Goal: Transaction & Acquisition: Purchase product/service

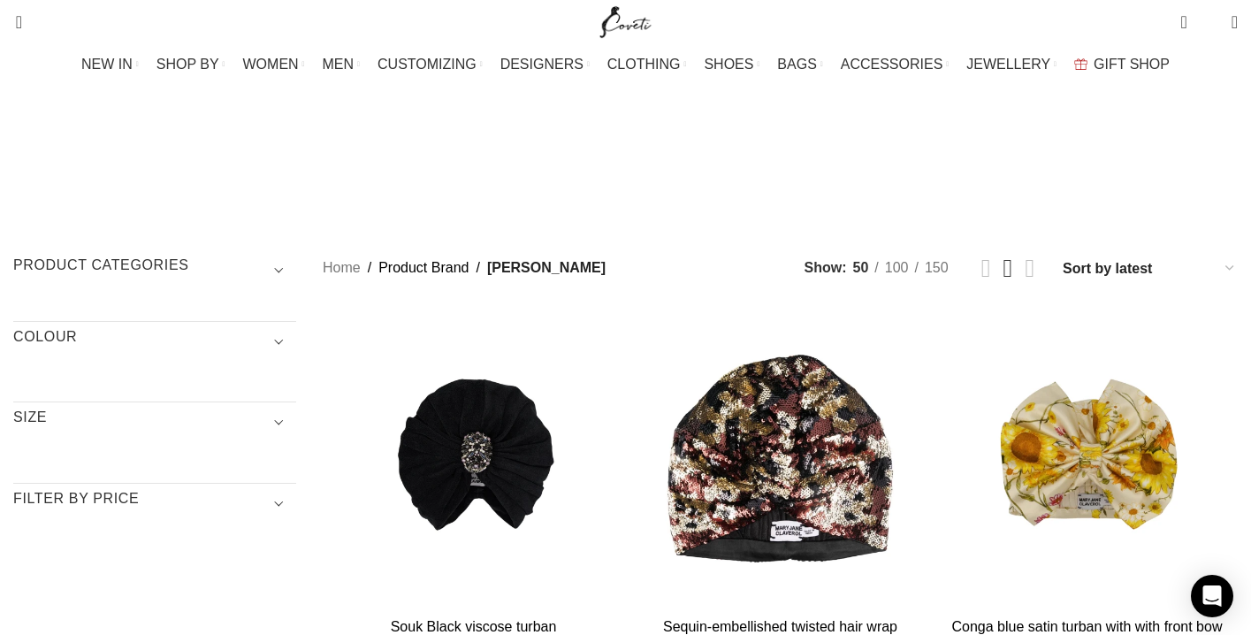
click at [1064, 149] on span "Show sidebar" at bounding box center [625, 317] width 1251 height 635
click at [1145, 151] on span "Show sidebar" at bounding box center [625, 317] width 1251 height 635
click at [1023, 154] on span "Show sidebar" at bounding box center [625, 317] width 1251 height 635
click at [1009, 148] on span "Show sidebar" at bounding box center [625, 317] width 1251 height 635
click at [1009, 151] on span "Show sidebar" at bounding box center [625, 317] width 1251 height 635
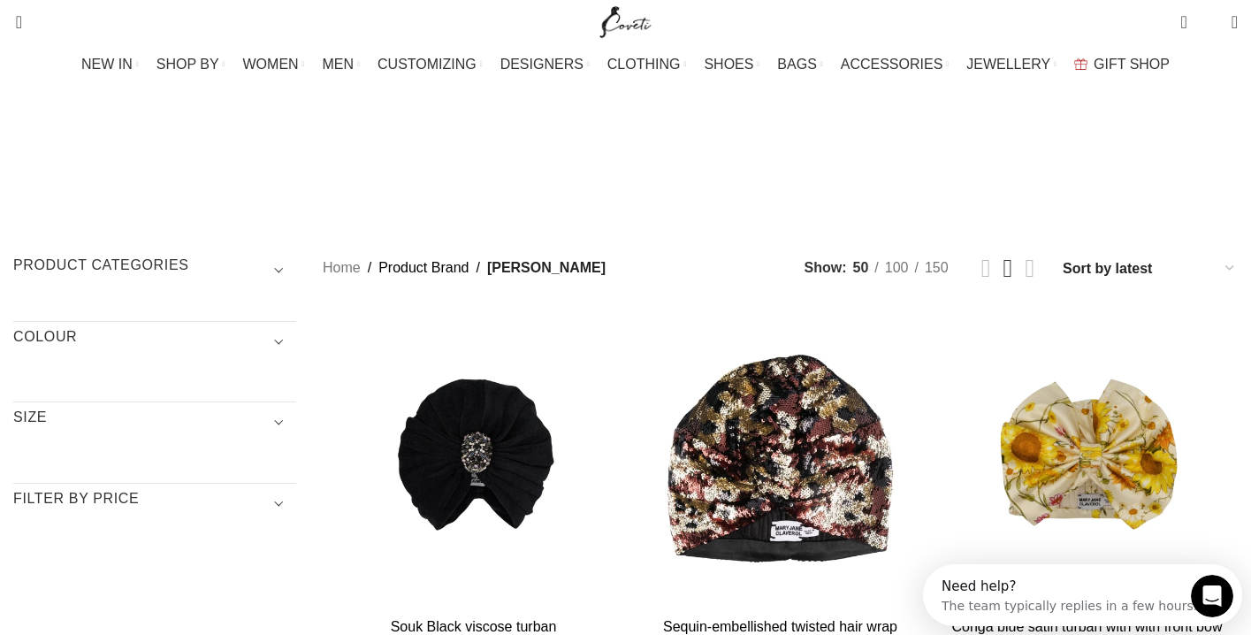
click at [1054, 155] on span "Show sidebar" at bounding box center [625, 317] width 1251 height 635
click at [1066, 148] on span "Show sidebar" at bounding box center [625, 317] width 1251 height 635
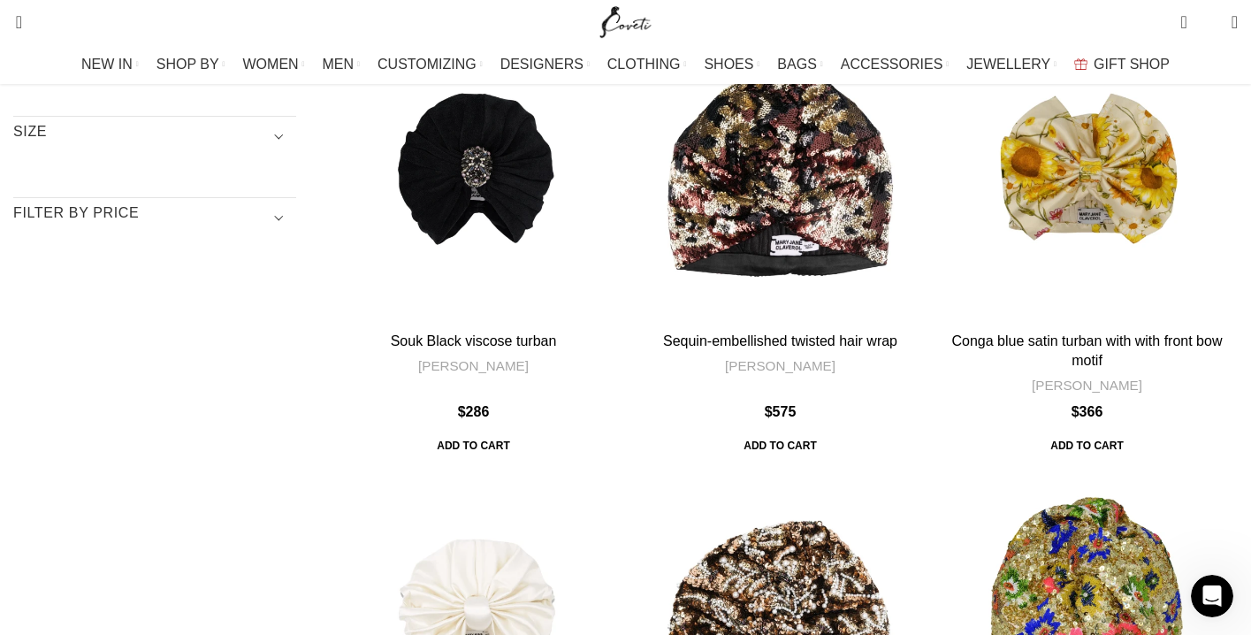
scroll to position [287, 0]
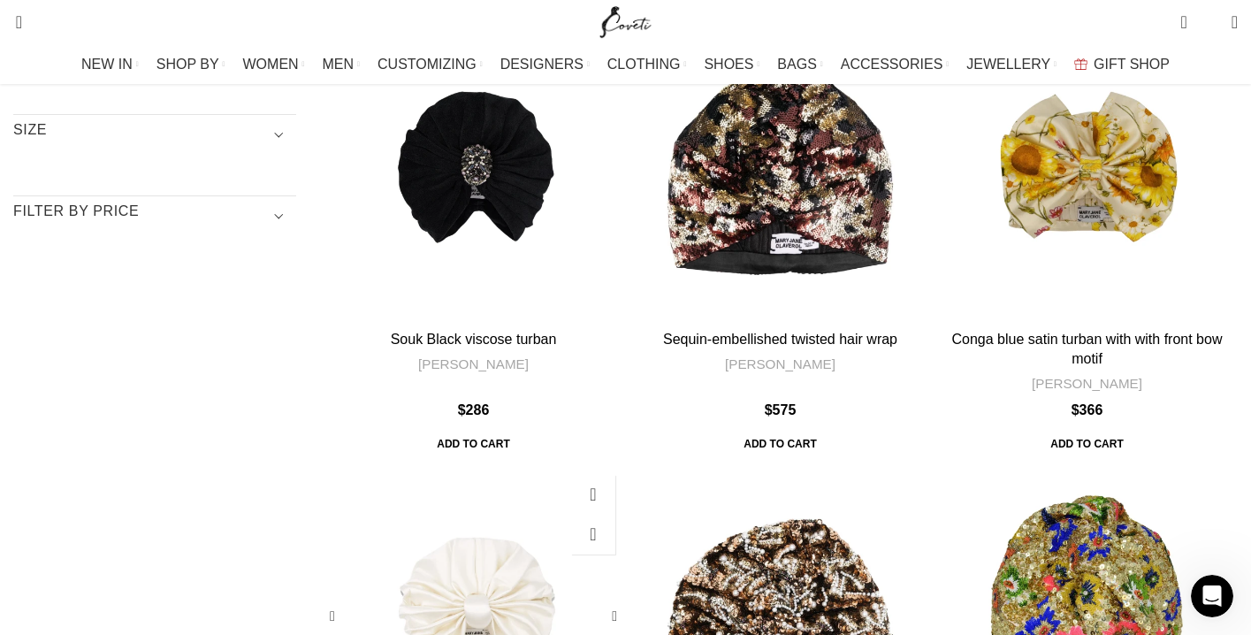
click at [524, 466] on div "Alison Satin turban" at bounding box center [473, 616] width 101 height 301
